Goal: Information Seeking & Learning: Learn about a topic

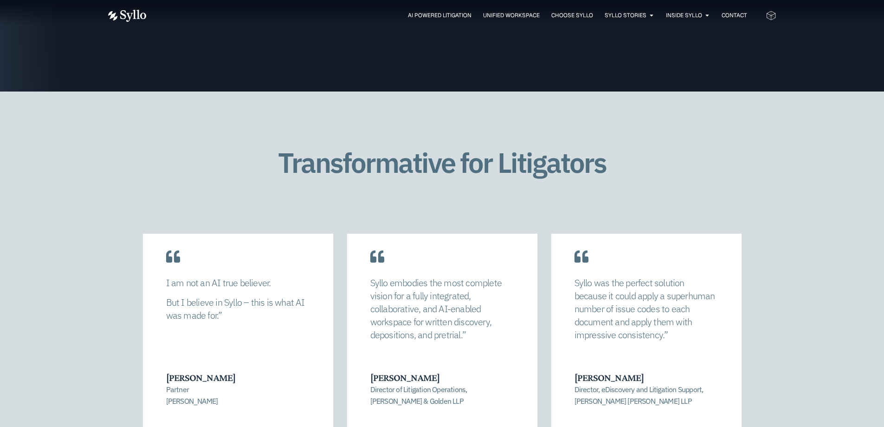
scroll to position [1857, 0]
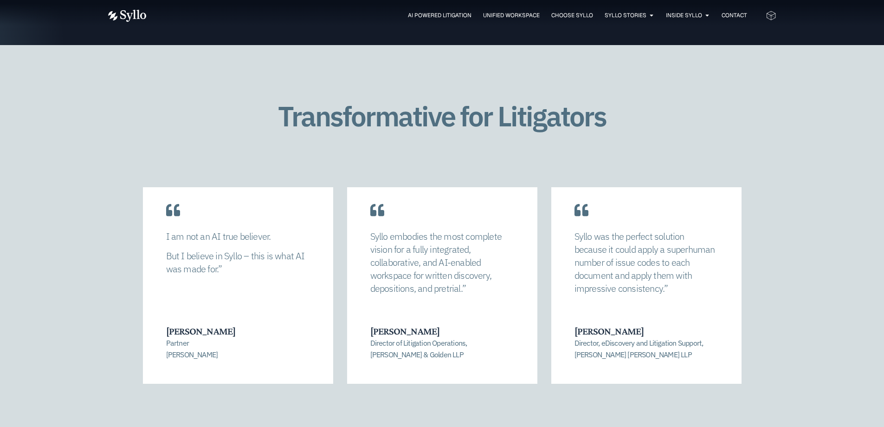
click at [354, 118] on h1 "Transformative for Litigators" at bounding box center [442, 116] width 391 height 31
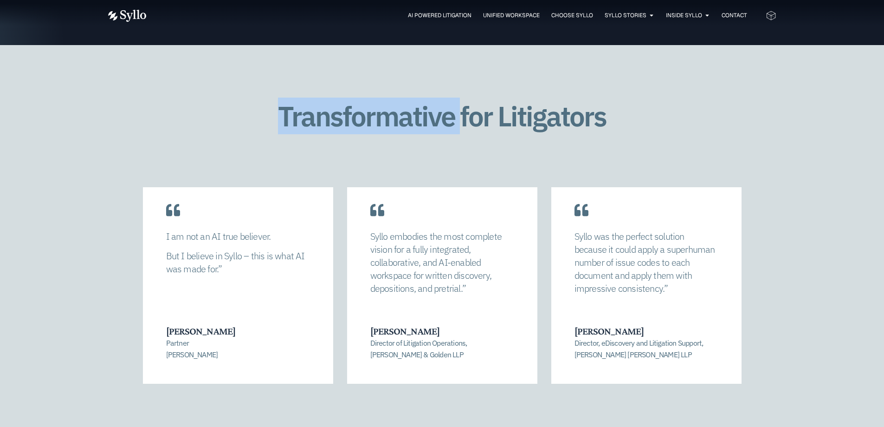
click at [354, 118] on h1 "Transformative for Litigators" at bounding box center [442, 116] width 391 height 31
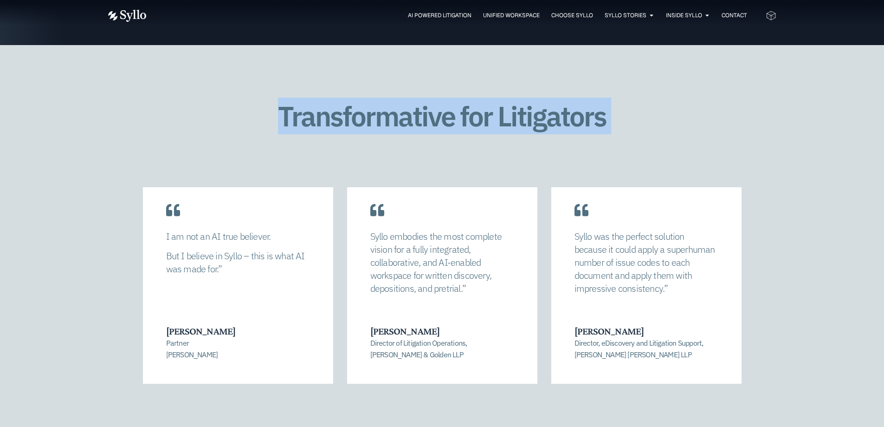
click at [354, 118] on h1 "Transformative for Litigators" at bounding box center [442, 116] width 391 height 31
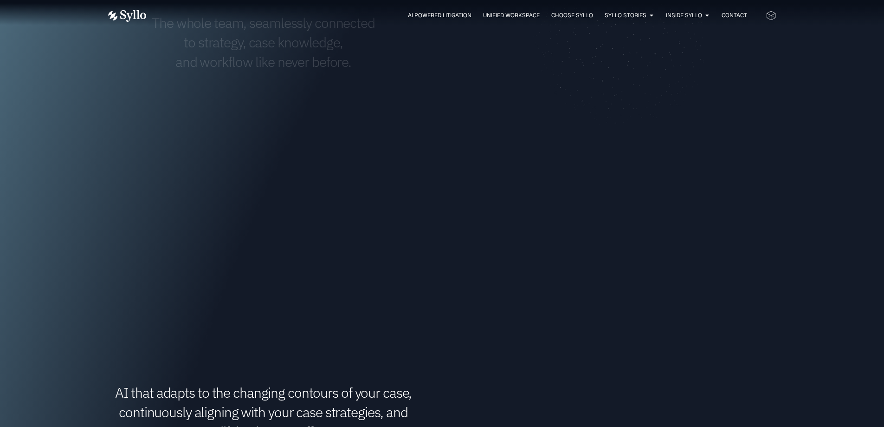
scroll to position [186, 0]
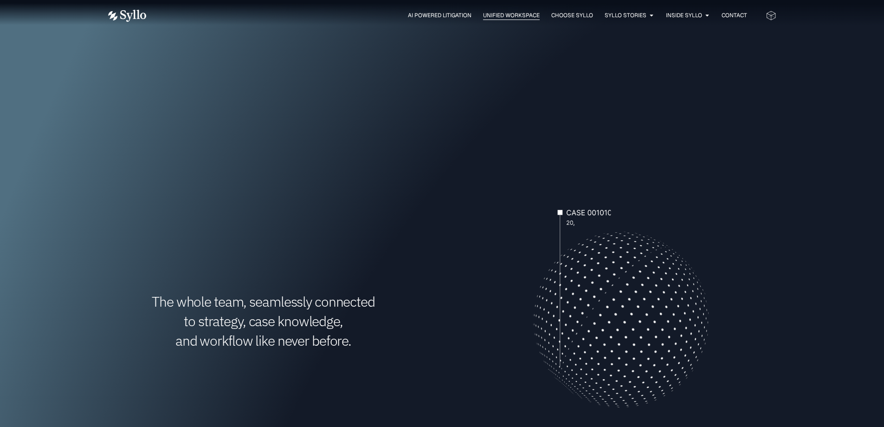
click at [501, 17] on span "Unified Workspace" at bounding box center [511, 15] width 57 height 8
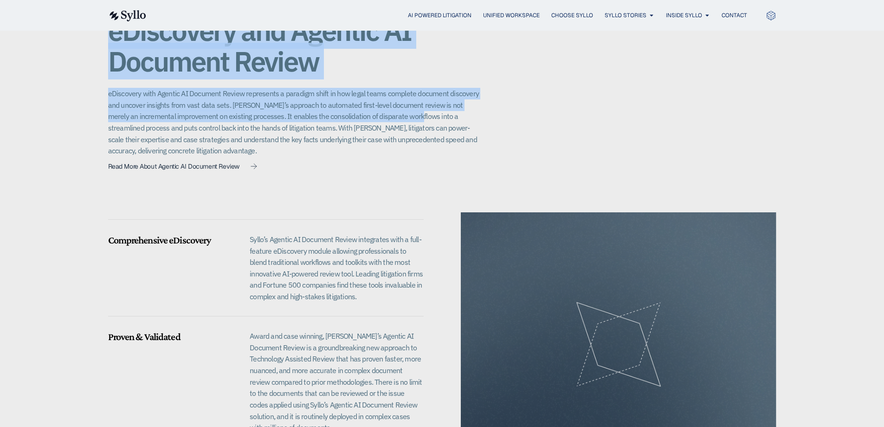
scroll to position [716, 0]
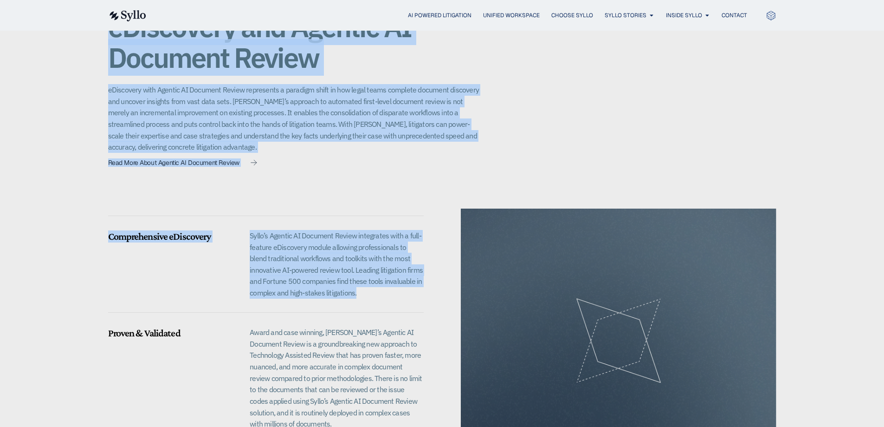
drag, startPoint x: 109, startPoint y: 75, endPoint x: 400, endPoint y: 299, distance: 367.8
click at [400, 305] on div at bounding box center [266, 317] width 316 height 24
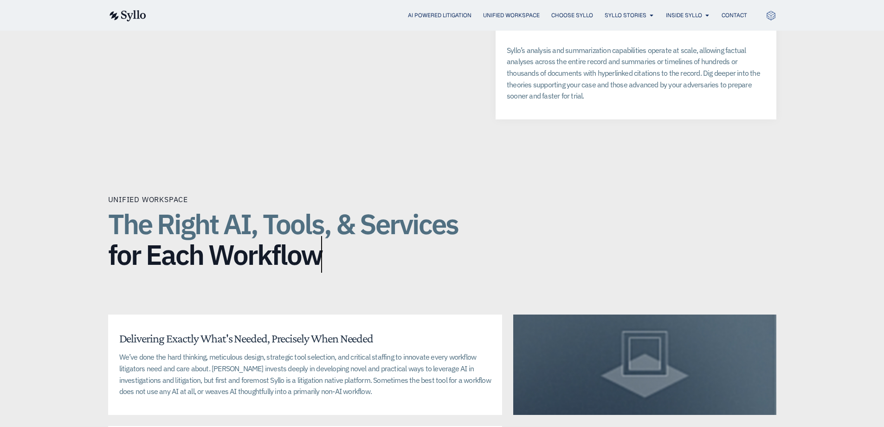
scroll to position [2155, 0]
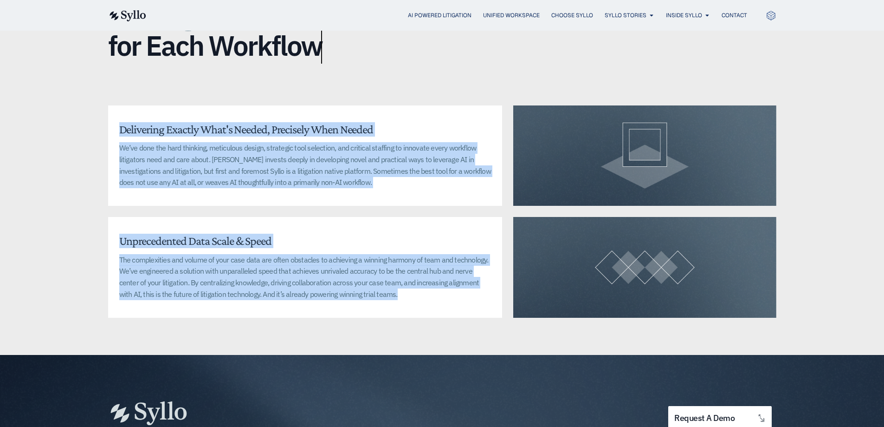
drag, startPoint x: 121, startPoint y: 62, endPoint x: 845, endPoint y: 293, distance: 760.0
click at [845, 293] on div "Unified Workspace The Right AI, Tools, & Services for Each Workflow Delivering …" at bounding box center [442, 151] width 884 height 407
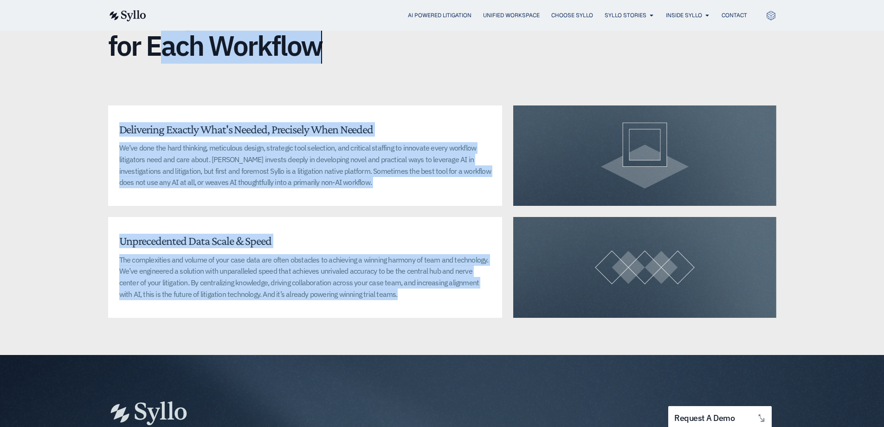
drag, startPoint x: 845, startPoint y: 293, endPoint x: 91, endPoint y: 41, distance: 794.4
click at [91, 41] on div "Unified Workspace The Right AI, Tools, & Services for Each Workflow Delivering …" at bounding box center [442, 151] width 884 height 407
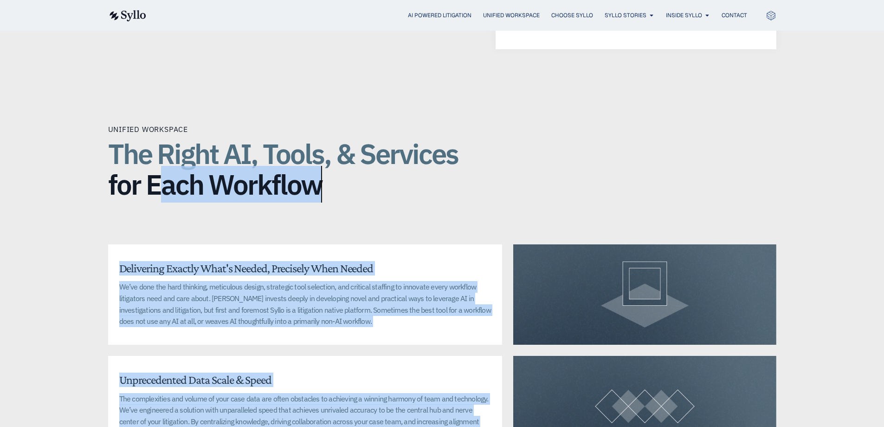
scroll to position [2016, 0]
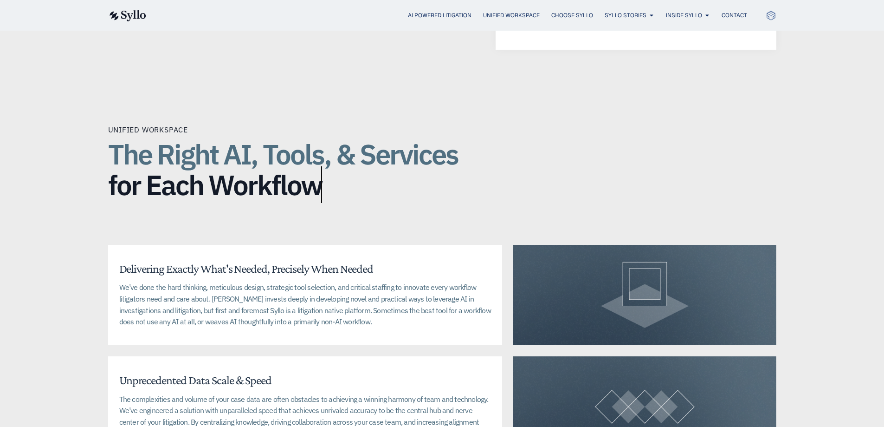
click at [140, 124] on div "Unified Workspace" at bounding box center [148, 129] width 80 height 11
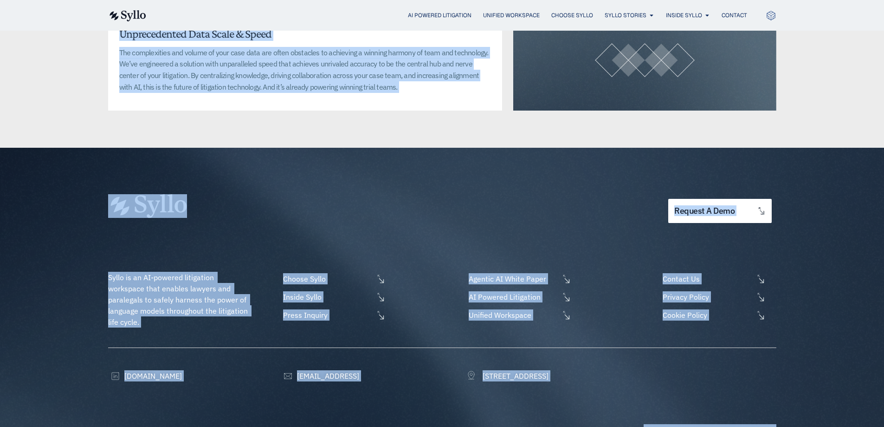
scroll to position [2379, 0]
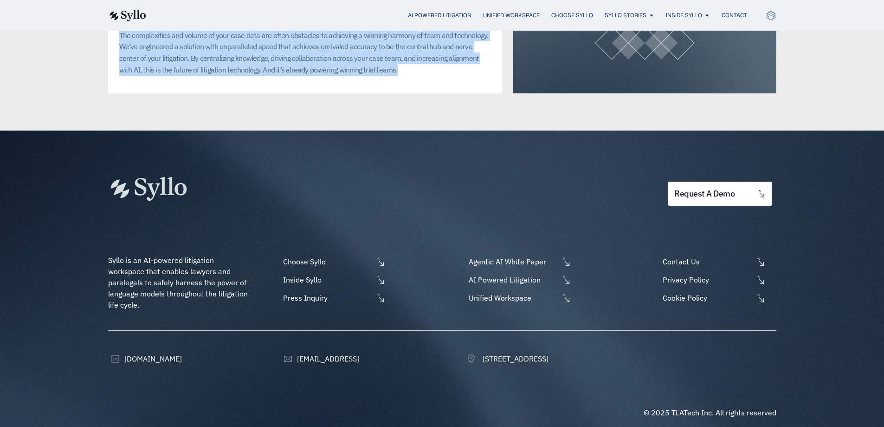
drag, startPoint x: 156, startPoint y: 175, endPoint x: 794, endPoint y: 65, distance: 647.3
drag, startPoint x: 797, startPoint y: 70, endPoint x: 799, endPoint y: 75, distance: 4.8
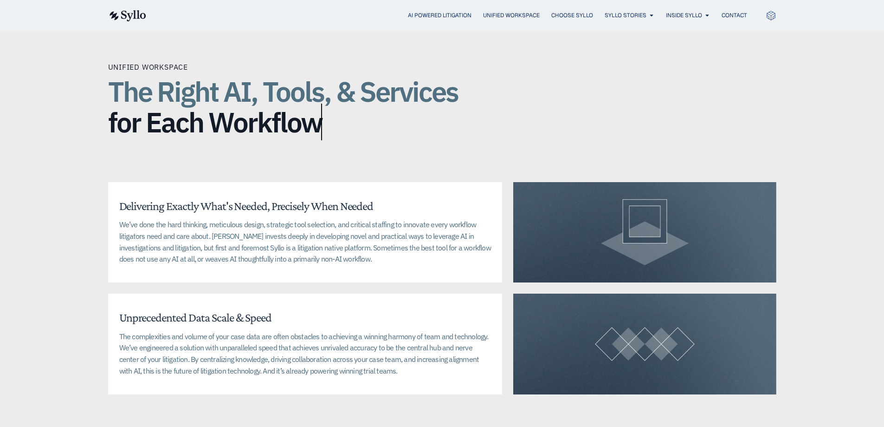
scroll to position [2101, 0]
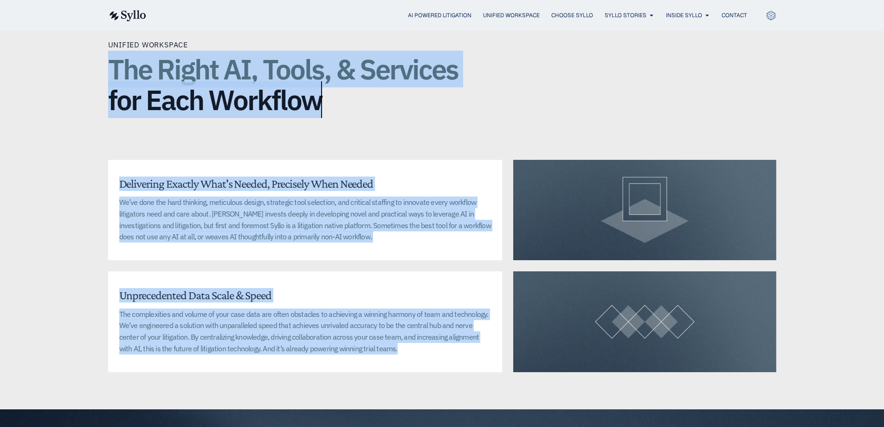
drag, startPoint x: 106, startPoint y: 50, endPoint x: 836, endPoint y: 371, distance: 797.7
click at [836, 371] on div "Unified Workspace The Right AI, Tools, & Services for Each Workflow Delivering …" at bounding box center [442, 205] width 884 height 407
drag, startPoint x: 813, startPoint y: 362, endPoint x: 108, endPoint y: 38, distance: 775.1
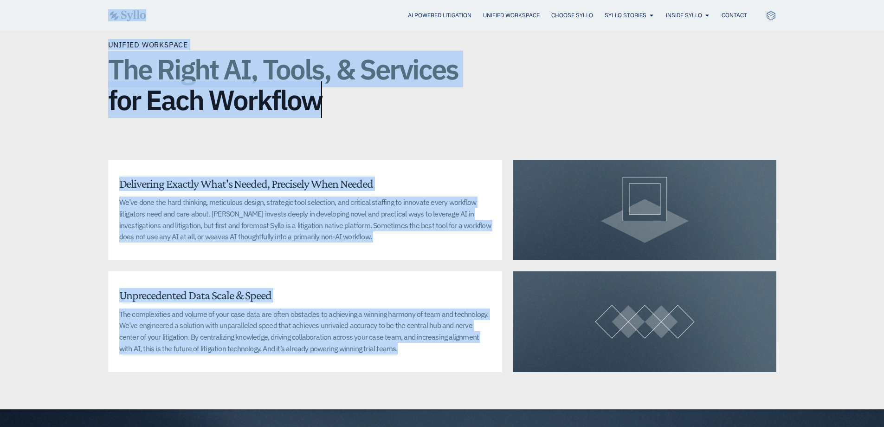
click at [108, 50] on div "The Right AI, Tools, & Services for Each Workflow" at bounding box center [293, 86] width 371 height 72
drag, startPoint x: 105, startPoint y: 35, endPoint x: 784, endPoint y: 340, distance: 744.2
click at [784, 340] on div "Unified Workspace The Right AI, Tools, & Services for Each Workflow Delivering …" at bounding box center [442, 205] width 884 height 407
drag, startPoint x: 784, startPoint y: 340, endPoint x: 104, endPoint y: 32, distance: 746.6
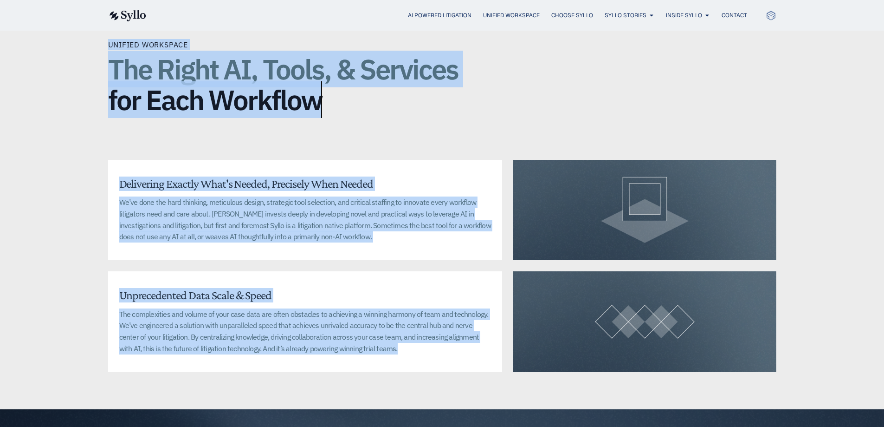
click at [104, 32] on div "Unified Workspace The Right AI, Tools, & Services for Each Workflow Delivering …" at bounding box center [442, 205] width 884 height 407
drag, startPoint x: 103, startPoint y: 50, endPoint x: 334, endPoint y: 95, distance: 235.6
click at [334, 95] on div "Unified Workspace The Right AI, Tools, & Services for Each Workflow Delivering …" at bounding box center [442, 205] width 884 height 407
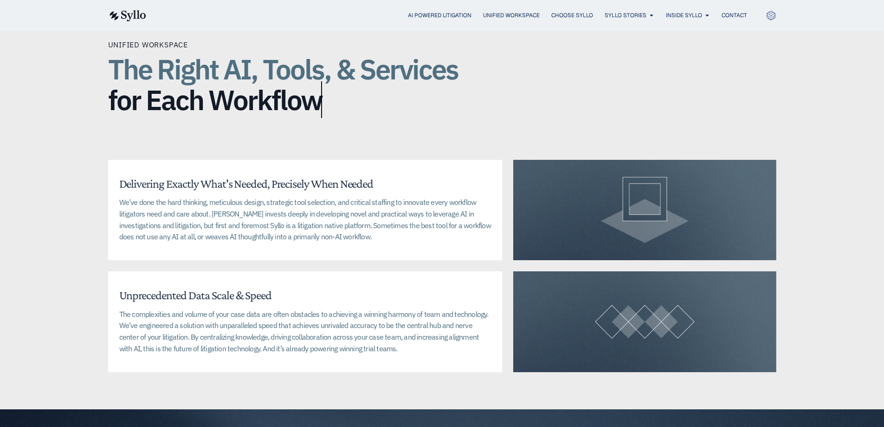
click at [334, 95] on h2 "The Right AI, Tools, & Services for Each Workflow" at bounding box center [293, 84] width 371 height 61
drag, startPoint x: 323, startPoint y: 94, endPoint x: 115, endPoint y: 50, distance: 212.6
click at [115, 54] on h2 "The Right AI, Tools, & Services for Each Workflow" at bounding box center [293, 84] width 371 height 61
click at [115, 51] on span "The Right AI, Tools, & Services" at bounding box center [283, 69] width 350 height 37
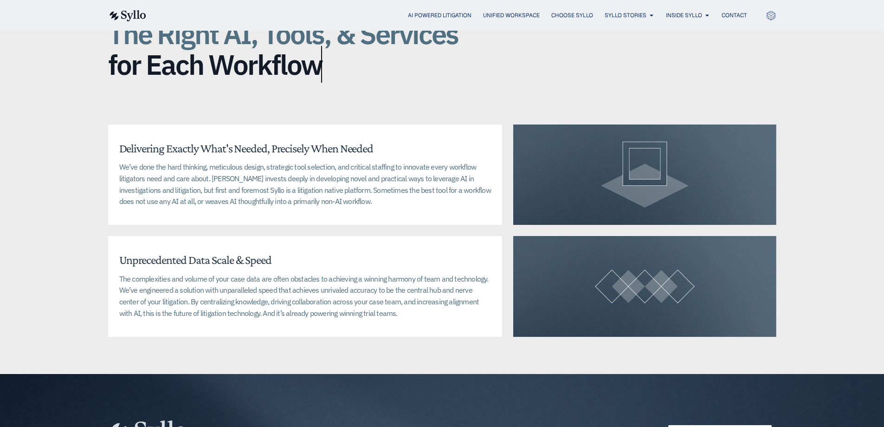
scroll to position [2147, 0]
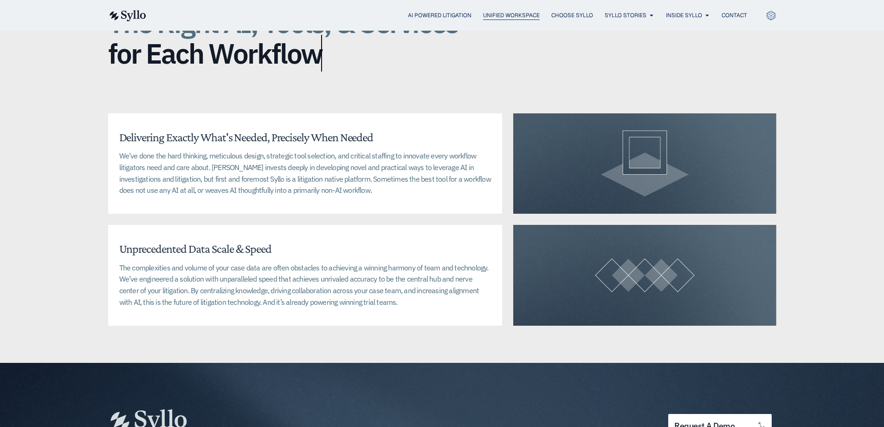
click at [494, 15] on span "Unified Workspace" at bounding box center [511, 15] width 57 height 8
